Goal: Task Accomplishment & Management: Manage account settings

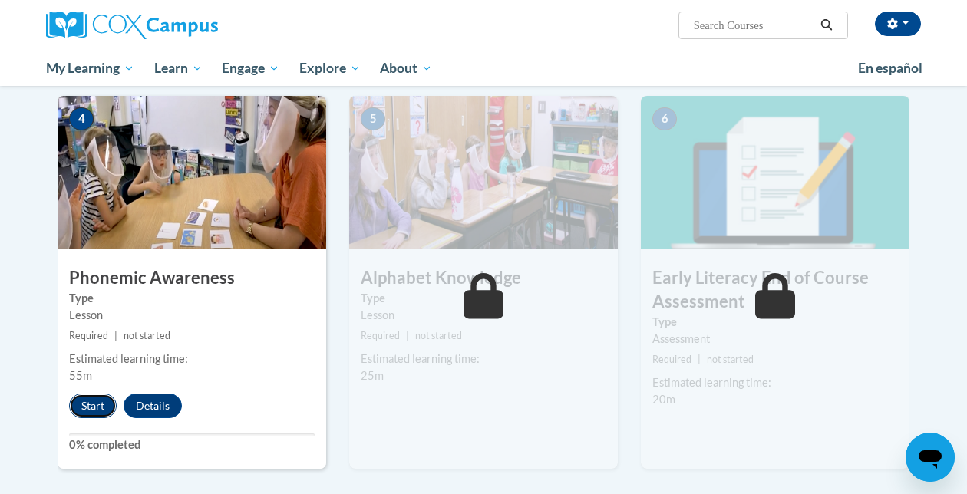
click at [97, 405] on button "Start" at bounding box center [93, 406] width 48 height 25
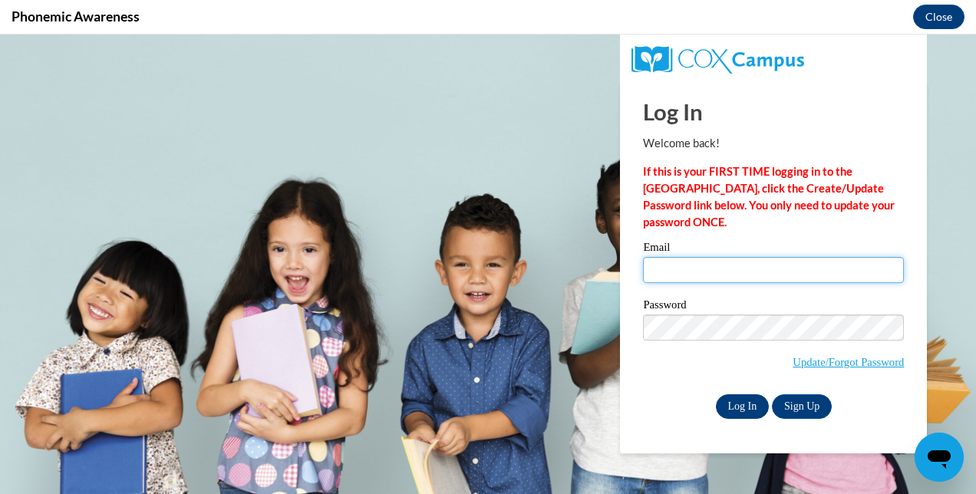
type input "[EMAIL_ADDRESS][DOMAIN_NAME]"
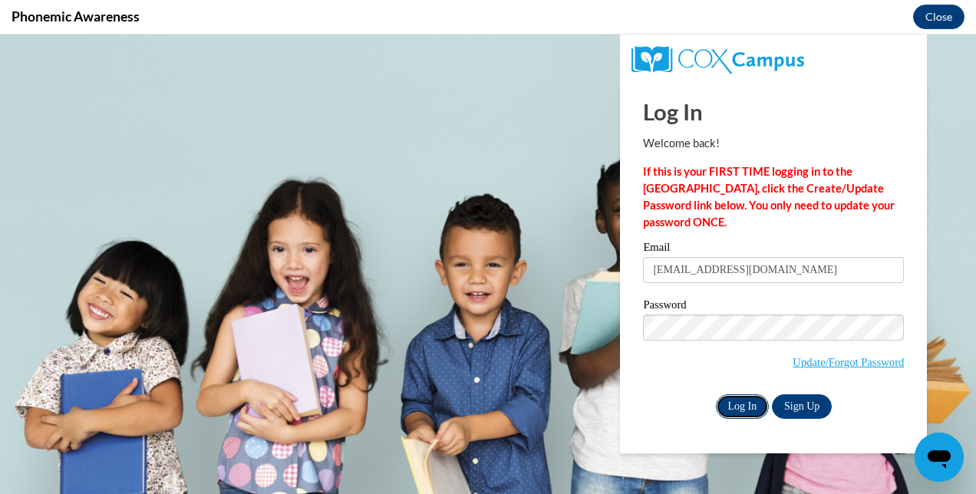
click at [734, 407] on input "Log In" at bounding box center [743, 407] width 54 height 25
